Goal: Information Seeking & Learning: Learn about a topic

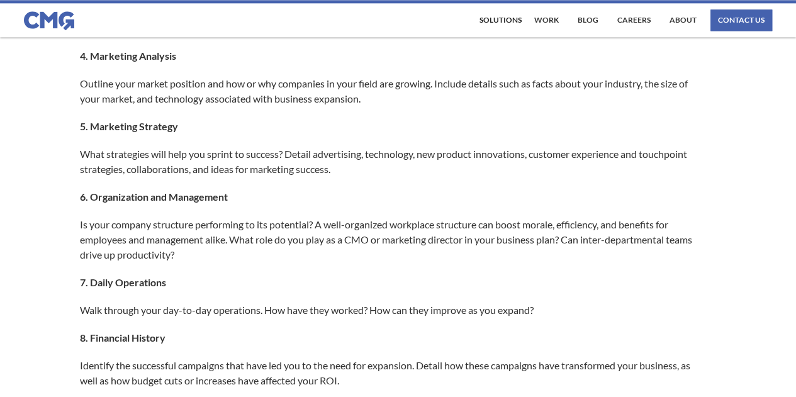
scroll to position [1165, 0]
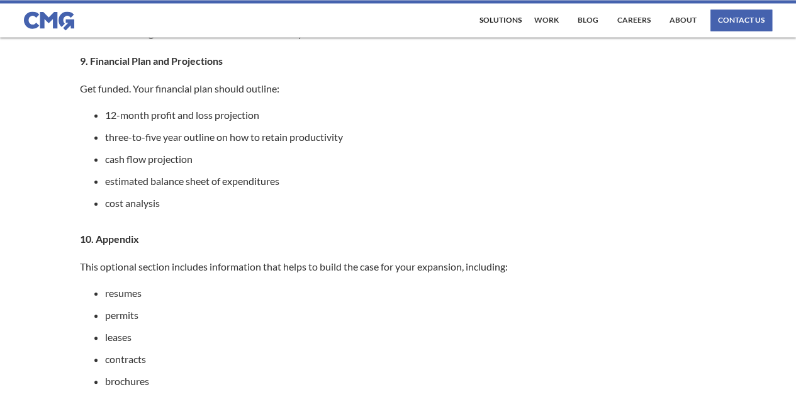
click at [488, 121] on li "12-month profit and loss projection" at bounding box center [404, 115] width 599 height 13
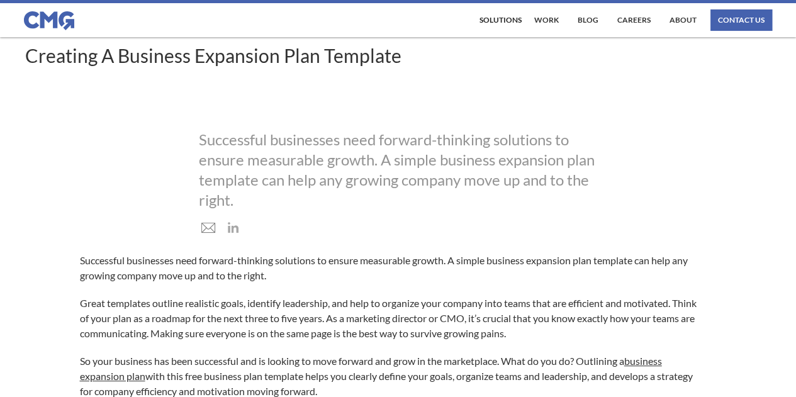
scroll to position [0, 0]
